Goal: Information Seeking & Learning: Find contact information

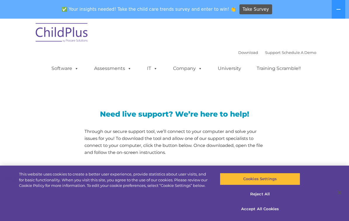
click at [266, 51] on link "Support" at bounding box center [272, 52] width 15 height 5
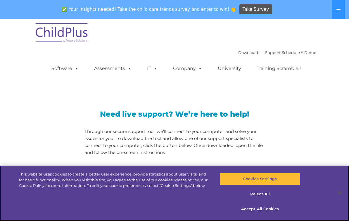
click at [266, 181] on button "Cookies Settings" at bounding box center [260, 179] width 80 height 12
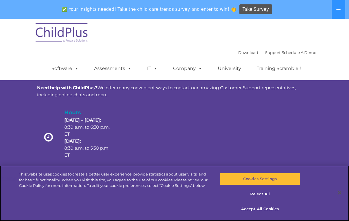
click at [259, 212] on button "Accept All Cookies" at bounding box center [260, 209] width 80 height 12
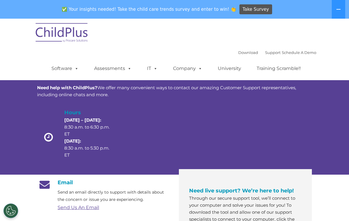
click at [345, 90] on div "Customer Support Need help with ChildPlus? We offer many convenient ways to con…" at bounding box center [174, 107] width 349 height 136
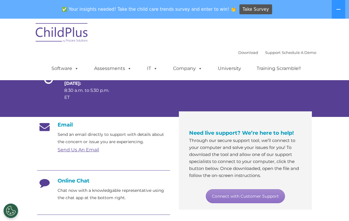
scroll to position [58, 0]
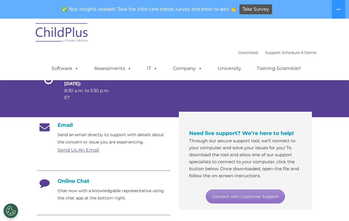
click at [258, 199] on link "Connect with Customer Support" at bounding box center [245, 197] width 79 height 14
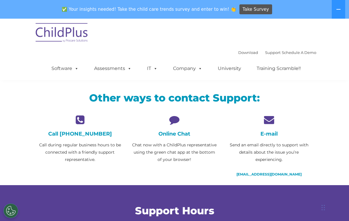
scroll to position [171, 0]
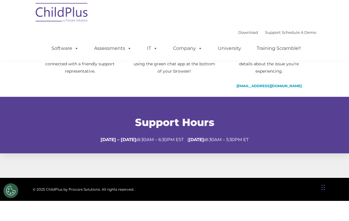
click at [197, 23] on div "Download Support | Schedule A Demo  MENU MENU Software ChildPlus: The original…" at bounding box center [174, 50] width 283 height 62
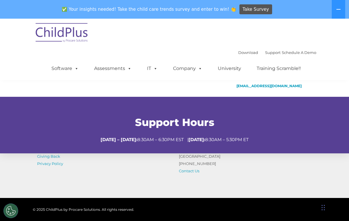
click at [175, 39] on div "Download Support | Schedule A Demo  MENU MENU Software ChildPlus: The original…" at bounding box center [174, 50] width 283 height 62
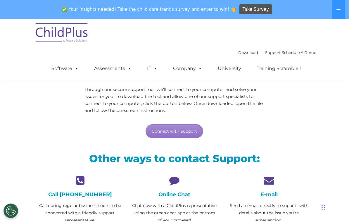
scroll to position [0, 0]
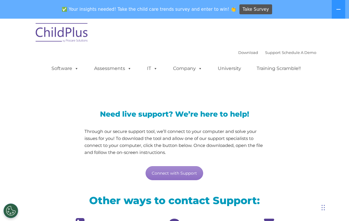
click at [265, 54] on link "Support" at bounding box center [272, 52] width 15 height 5
